Goal: Information Seeking & Learning: Find specific fact

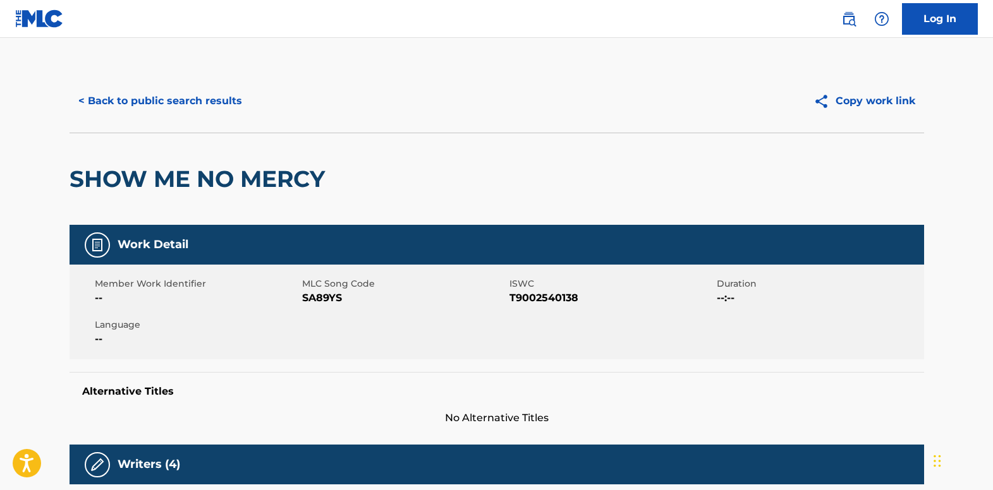
click at [111, 109] on button "< Back to public search results" at bounding box center [159, 101] width 181 height 32
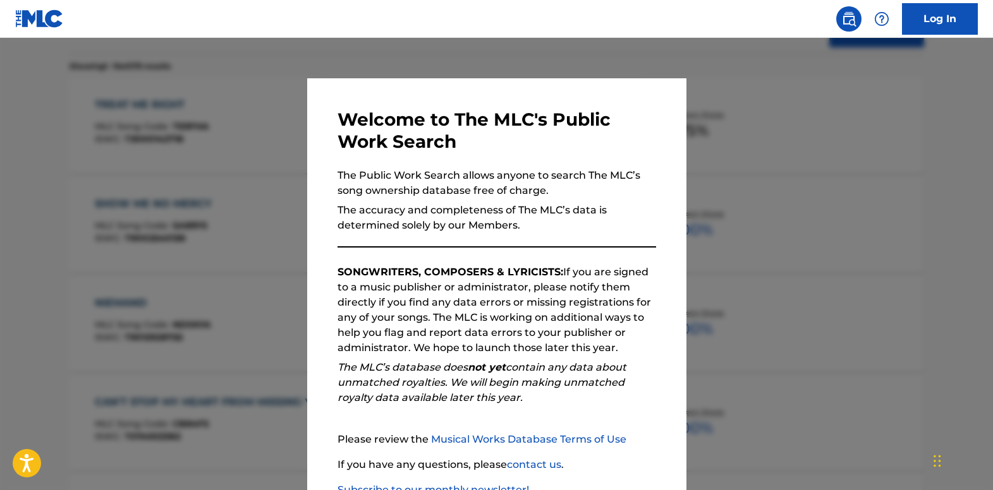
click at [263, 166] on div at bounding box center [496, 283] width 993 height 490
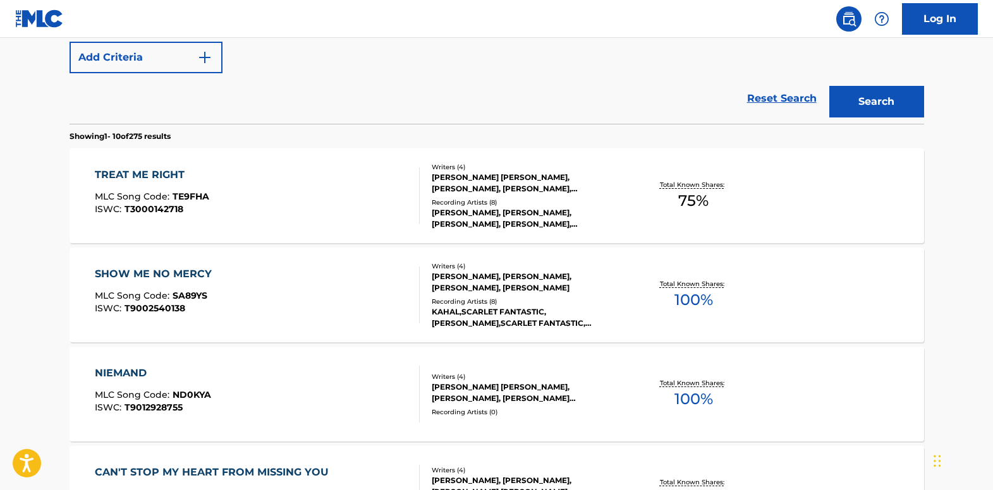
scroll to position [0, 0]
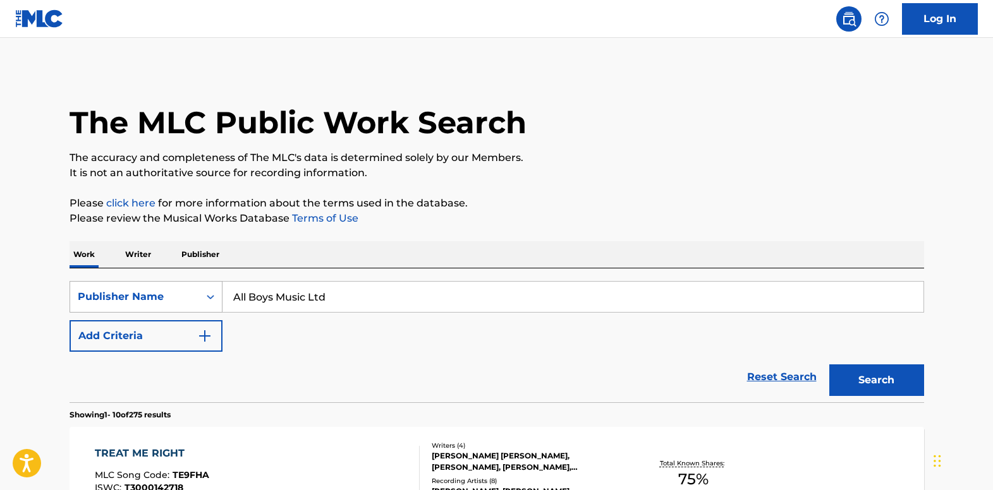
drag, startPoint x: 183, startPoint y: 294, endPoint x: 175, endPoint y: 294, distance: 8.2
click at [175, 294] on div "SearchWithCriteria86e31486-8ea6-4d2f-9d5f-ce06d3cbc9e8 Publisher Name All Boys …" at bounding box center [496, 297] width 854 height 32
paste input "re You Still In Love With Me"
type input "Are You Still In Love With Me"
click at [206, 335] on img "Search Form" at bounding box center [204, 336] width 15 height 15
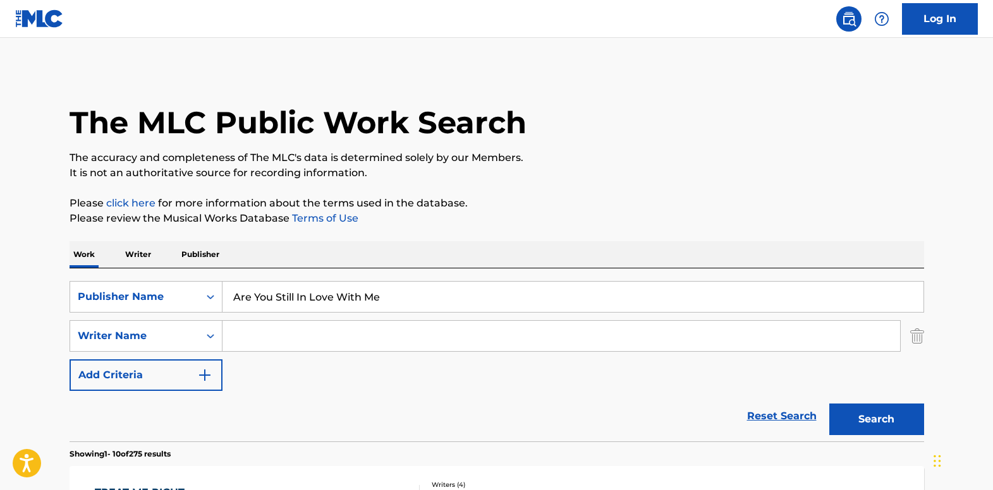
click at [255, 337] on input "Search Form" at bounding box center [560, 336] width 677 height 30
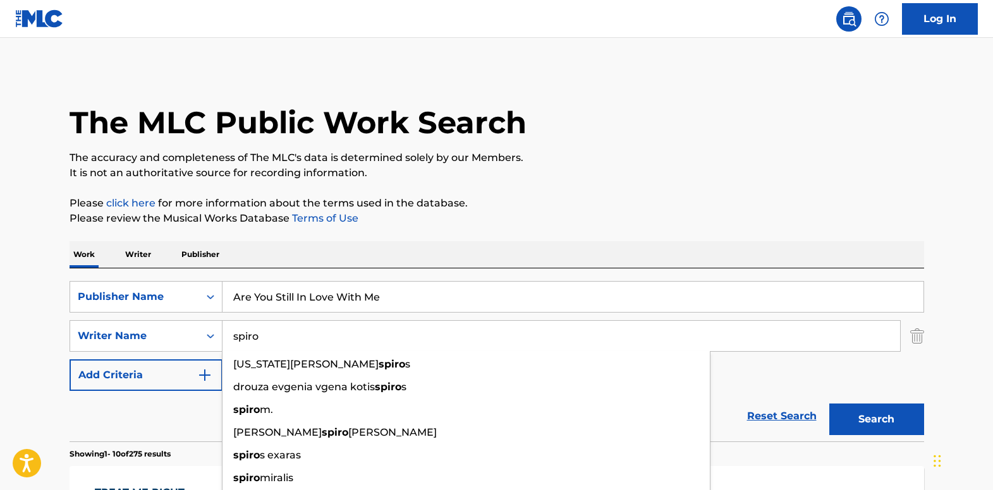
type input "spiro"
click at [829, 404] on button "Search" at bounding box center [876, 420] width 95 height 32
click at [398, 199] on p "Please click here for more information about the terms used in the database." at bounding box center [496, 203] width 854 height 15
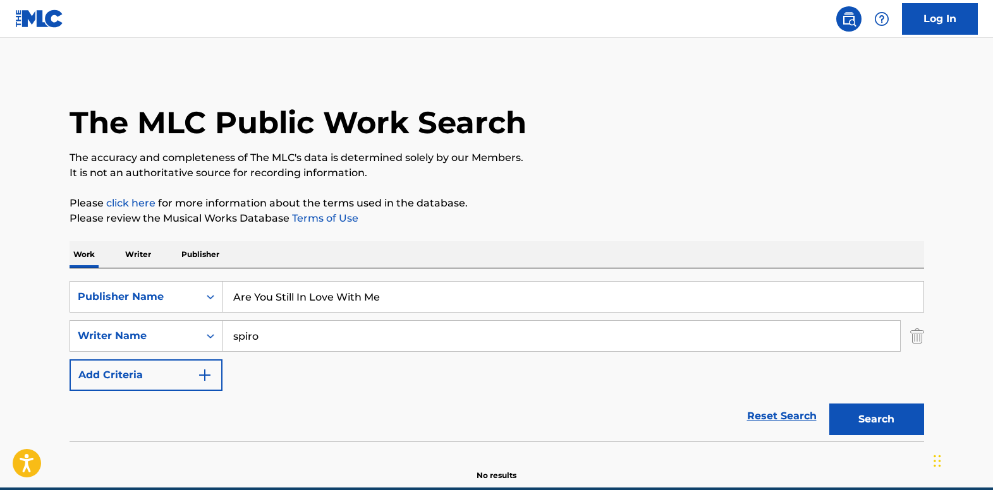
click at [910, 339] on img "Search Form" at bounding box center [917, 336] width 14 height 32
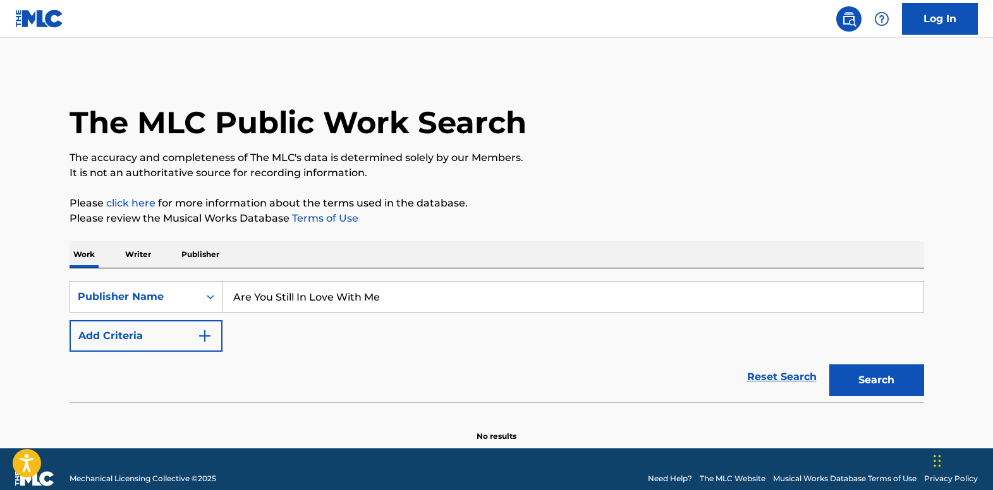
click at [890, 376] on button "Search" at bounding box center [876, 381] width 95 height 32
click at [220, 289] on div "Search Form" at bounding box center [210, 297] width 23 height 23
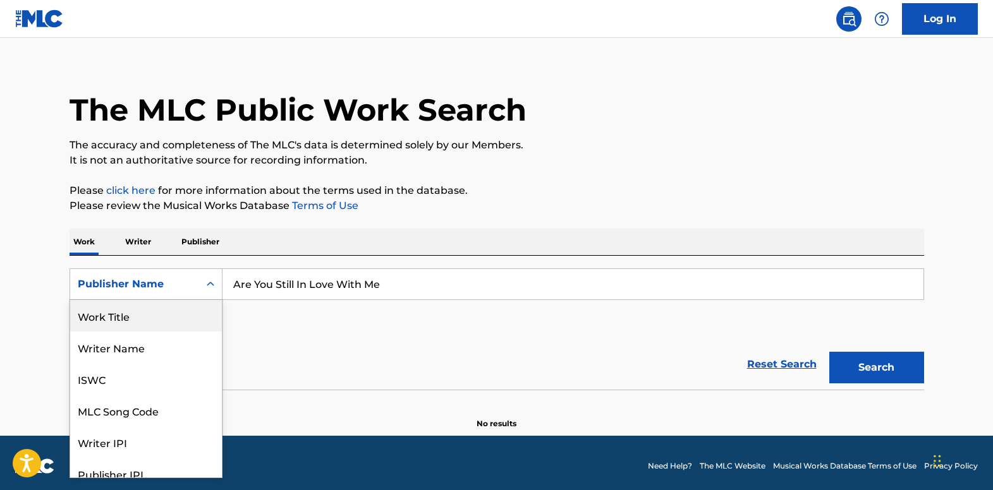
click at [178, 325] on div "Work Title" at bounding box center [146, 316] width 152 height 32
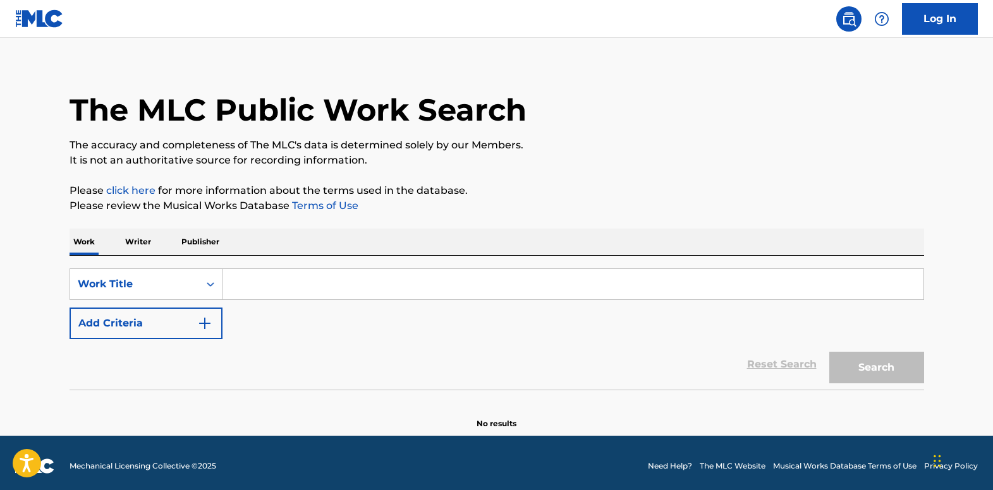
paste input "Are You Still In Love With Me"
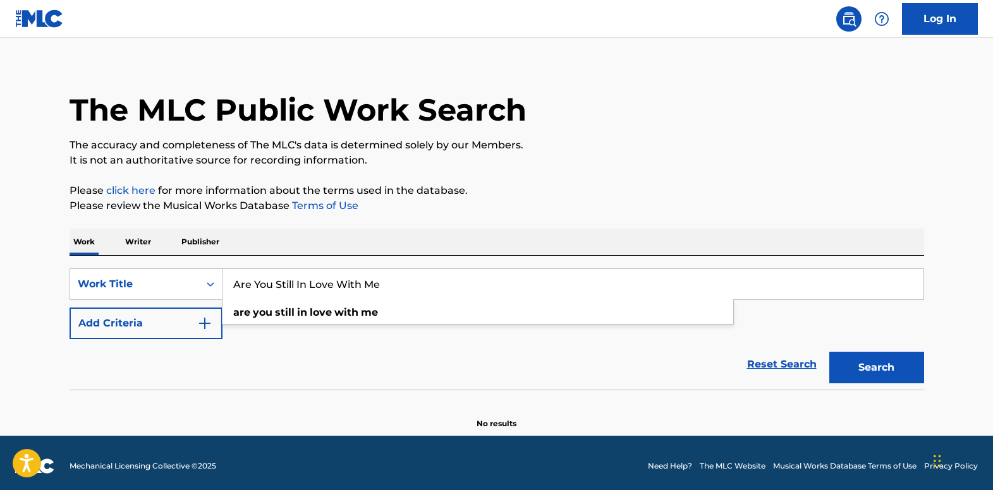
type input "Are You Still In Love With Me"
click at [206, 332] on button "Add Criteria" at bounding box center [145, 324] width 153 height 32
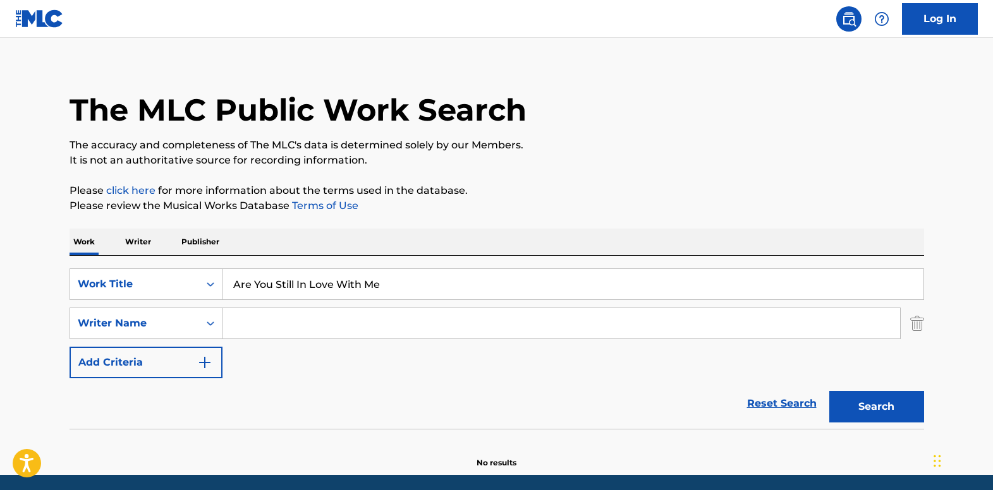
click at [258, 314] on input "Search Form" at bounding box center [560, 323] width 677 height 30
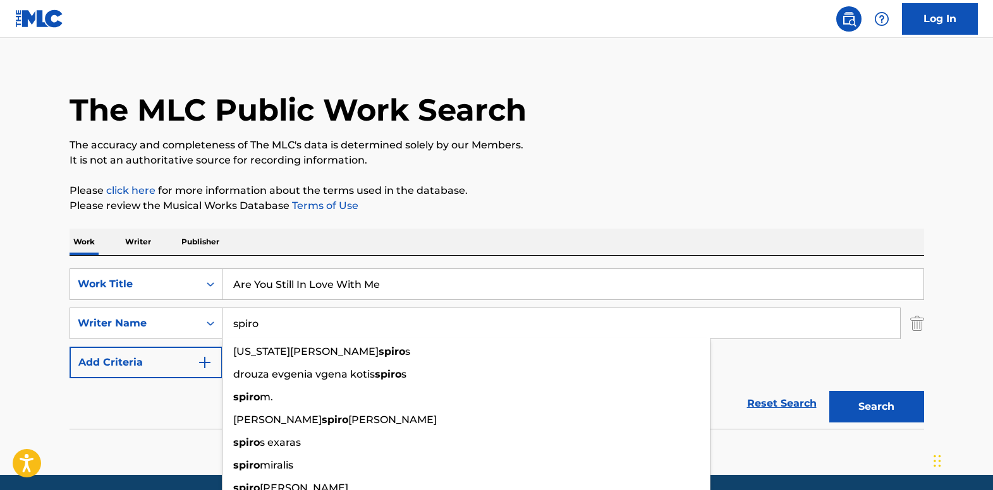
type input "spiro"
click at [829, 391] on button "Search" at bounding box center [876, 407] width 95 height 32
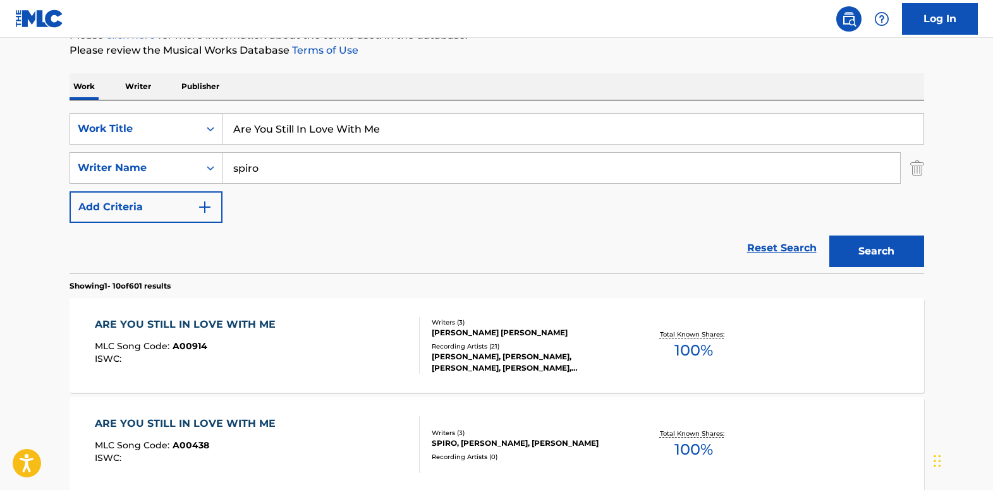
scroll to position [202, 0]
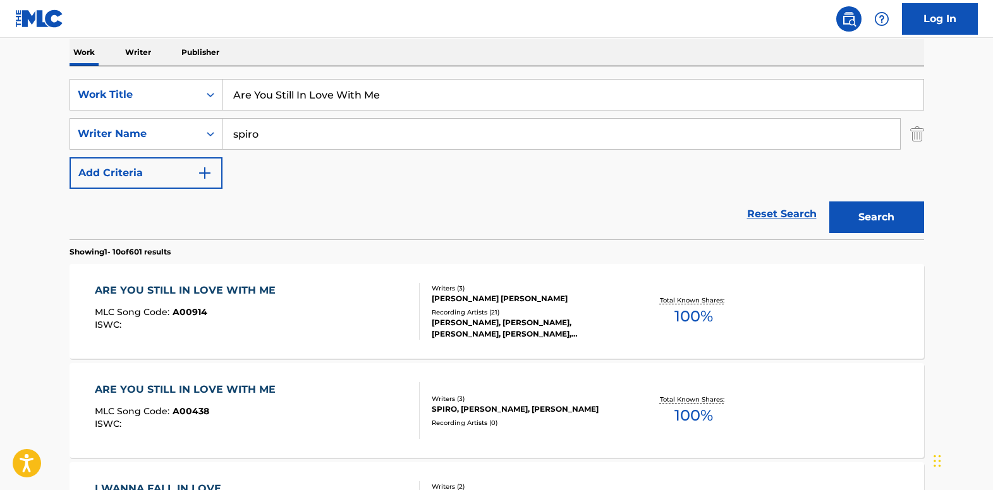
click at [143, 281] on div "ARE YOU STILL IN LOVE WITH ME MLC Song Code : A00914 ISWC : Writers ( 3 ) [PERS…" at bounding box center [496, 311] width 854 height 95
